Goal: Task Accomplishment & Management: Manage account settings

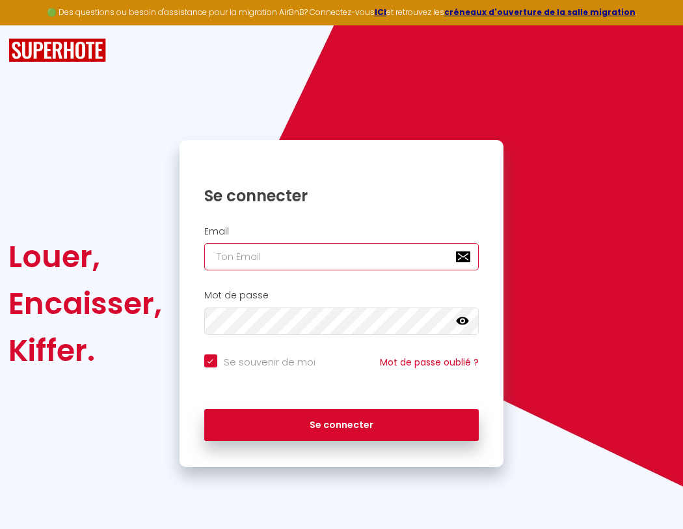
type input "l"
checkbox input "true"
type input "le"
checkbox input "true"
type input "les"
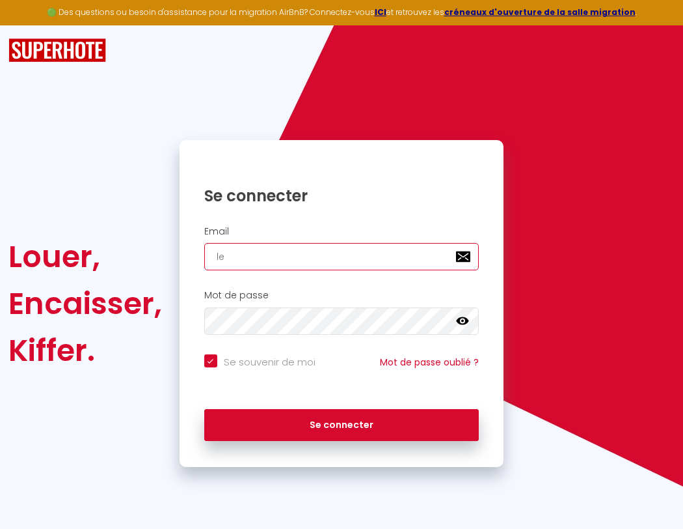
checkbox input "true"
type input "lesp"
checkbox input "true"
type input "lespa"
checkbox input "true"
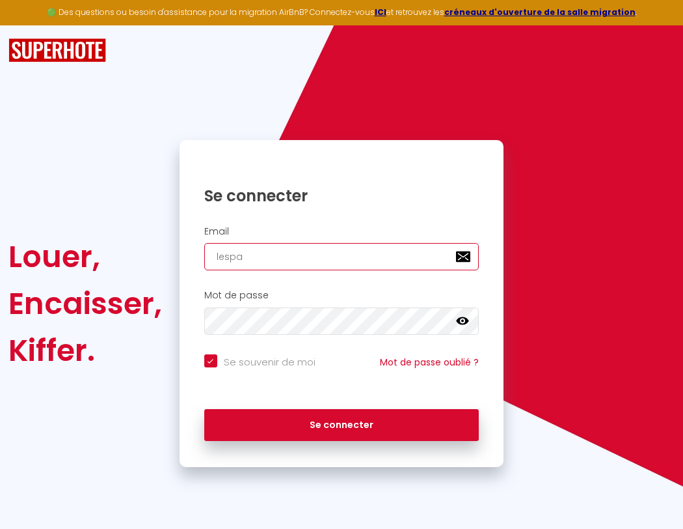
type input "lespac"
checkbox input "true"
type input "lespace"
checkbox input "true"
type input "l"
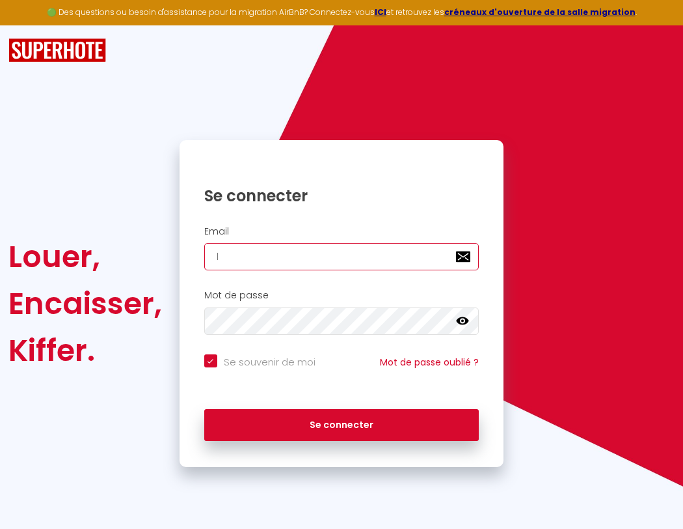
checkbox input "true"
type input "lespaced"
checkbox input "true"
type input "le"
checkbox input "true"
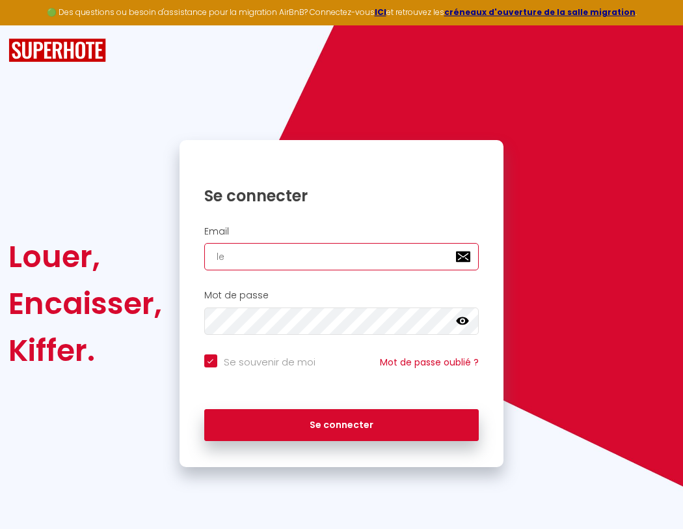
type input "lespacede"
checkbox input "true"
type input "lespacedet"
checkbox input "true"
type input "lespacedete"
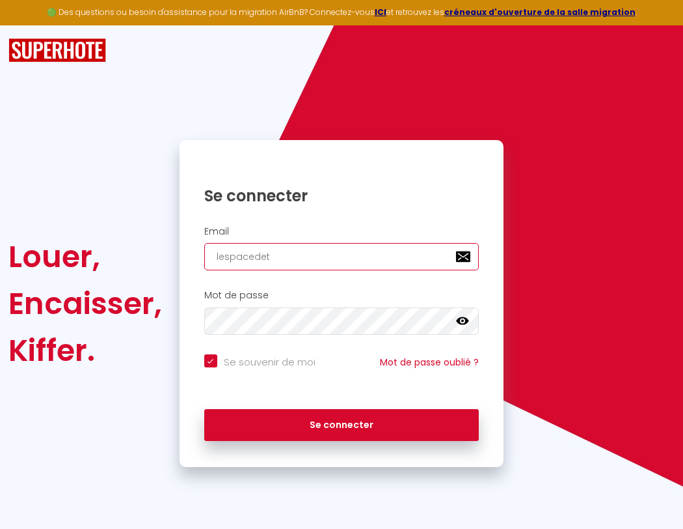
checkbox input "true"
type input "lespacedeten"
checkbox input "true"
type input "lespacedetent"
checkbox input "true"
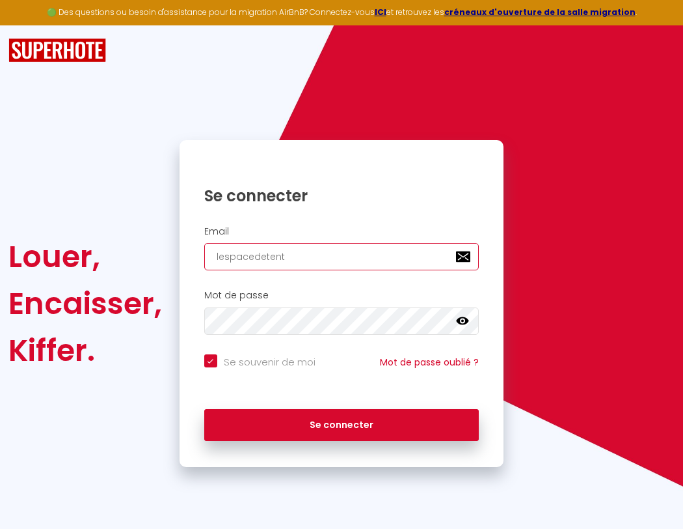
type input "lespacedetente"
checkbox input "true"
type input "lespacedetente@"
checkbox input "true"
type input "lespacedetente@g"
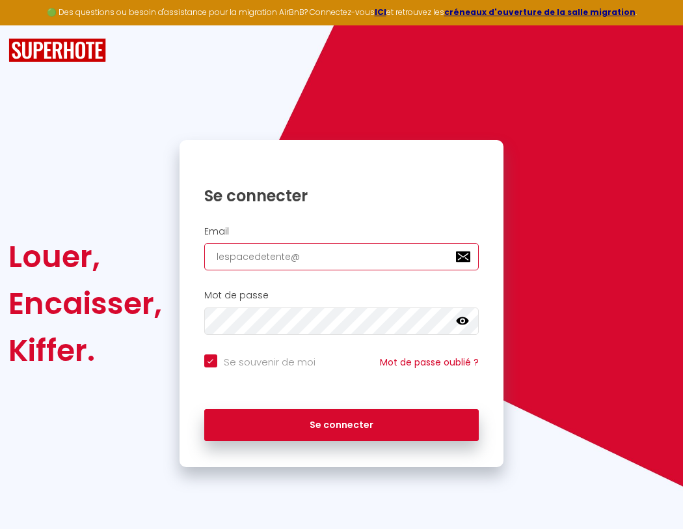
checkbox input "true"
type input "lespacedetente@gm"
checkbox input "true"
type input "lespacedetente@gma"
checkbox input "true"
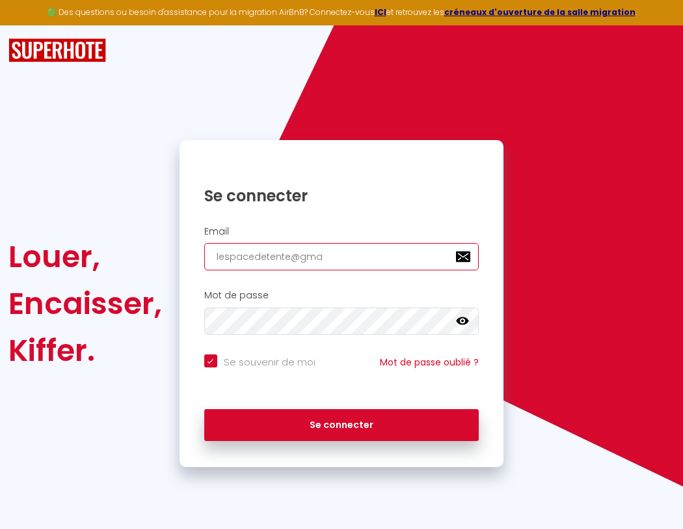
type input "lespacedetente@gmai"
checkbox input "true"
type input "[EMAIL_ADDRESS]"
checkbox input "true"
type input "[EMAIL_ADDRESS]."
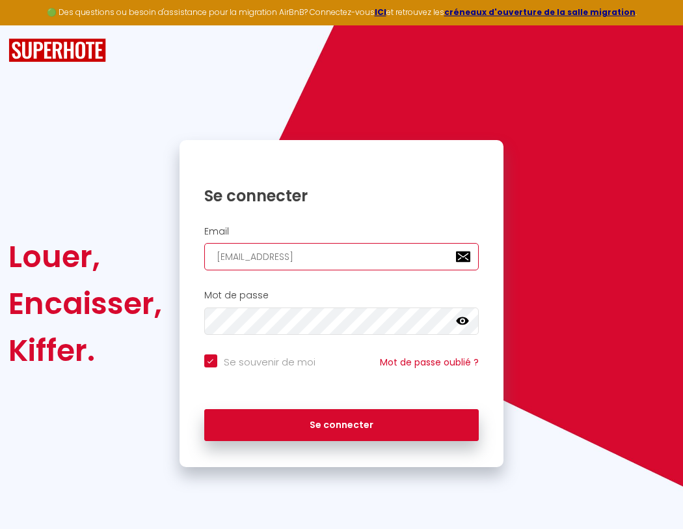
checkbox input "true"
type input "lespacedetente@gmail.c"
checkbox input "true"
type input "[EMAIL_ADDRESS][DOMAIN_NAME]"
checkbox input "true"
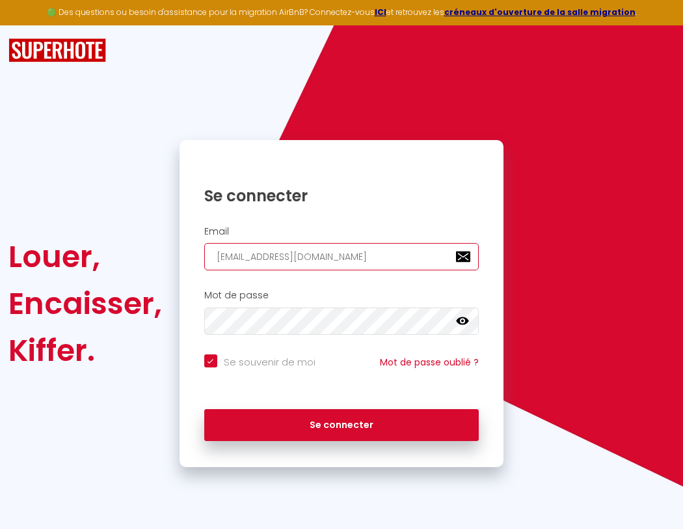
type input "[EMAIL_ADDRESS][DOMAIN_NAME]"
checkbox input "true"
type input "lespacedetente@gma"
checkbox input "true"
type input "lespacedetente@gmai"
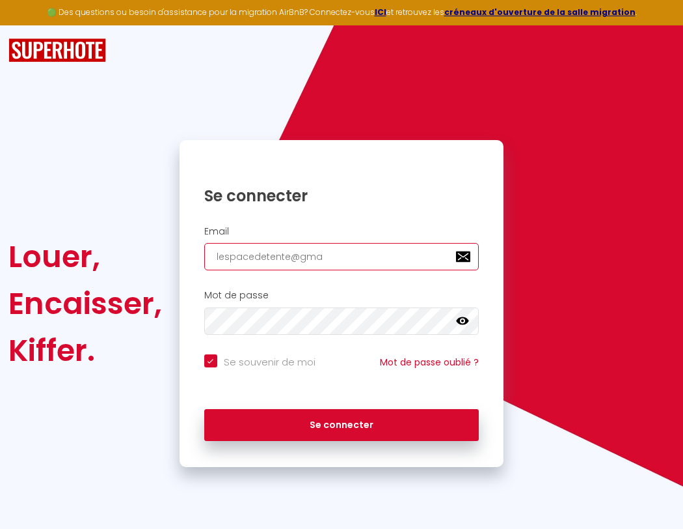
checkbox input "true"
type input "[EMAIL_ADDRESS]"
checkbox input "true"
type input "[EMAIL_ADDRESS]."
checkbox input "true"
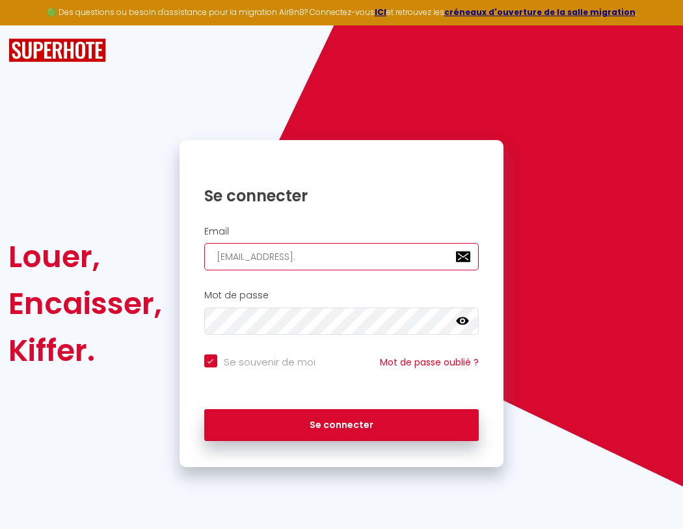
type input "lespacedetente@gmail.c"
checkbox input "true"
type input "[EMAIL_ADDRESS][DOMAIN_NAME]"
checkbox input "true"
type input "[EMAIL_ADDRESS][DOMAIN_NAME]"
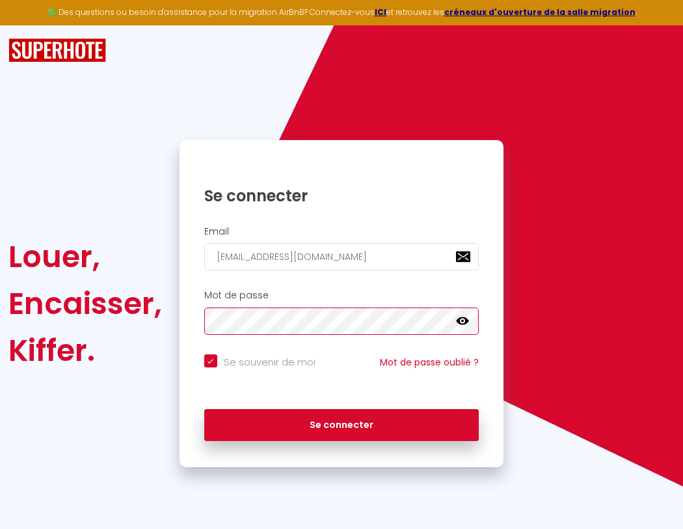
checkbox input "true"
